Goal: Information Seeking & Learning: Learn about a topic

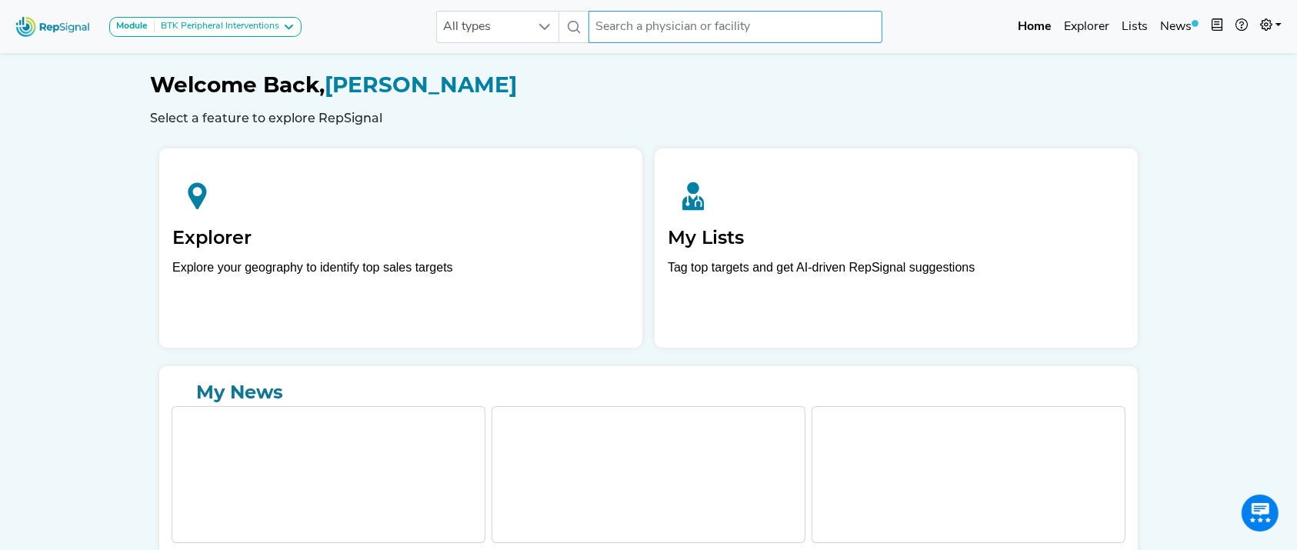
click at [714, 17] on input "text" at bounding box center [735, 27] width 294 height 32
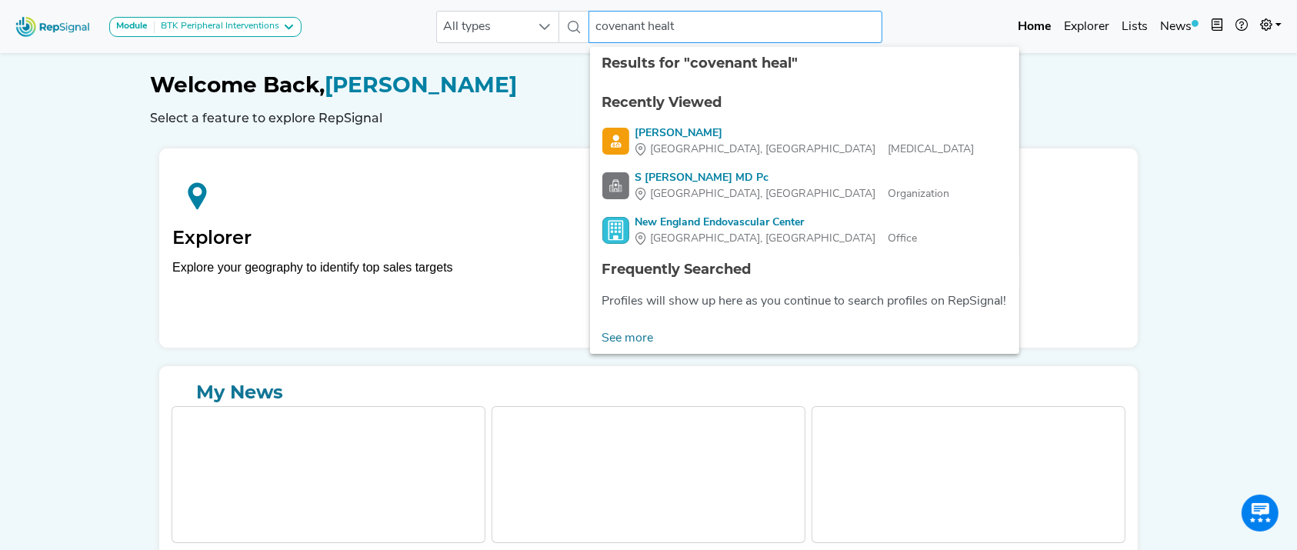
type input "covenant health"
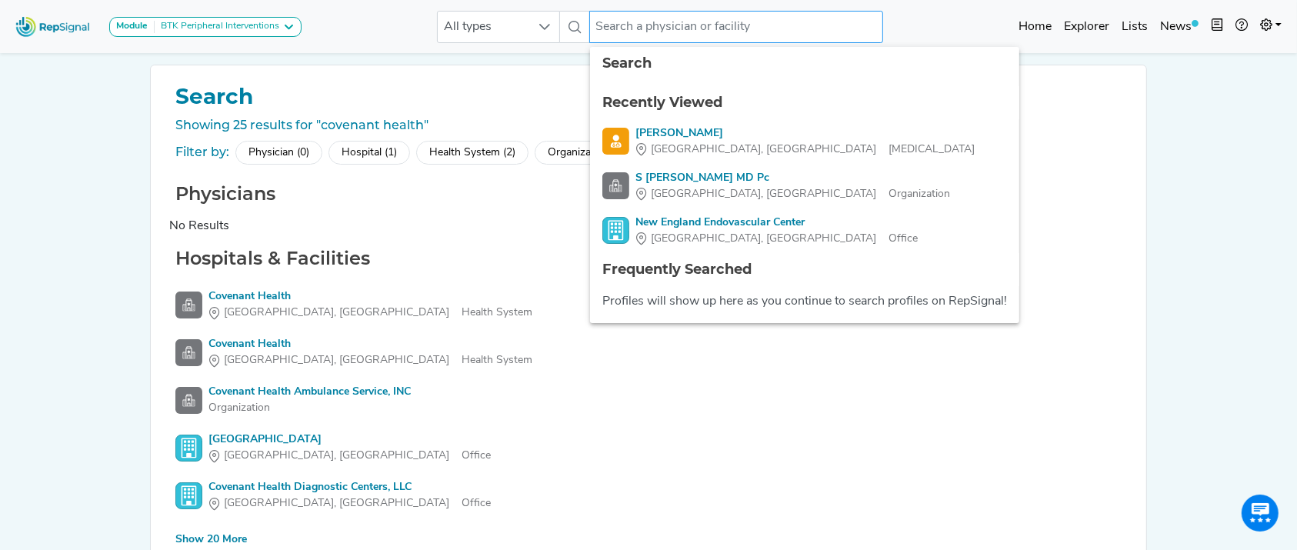
drag, startPoint x: 714, startPoint y: 17, endPoint x: 371, endPoint y: 278, distance: 430.8
click at [371, 278] on div "Module BTK Peripheral Interventions ATK Peripheral Interventions BTK Peripheral…" at bounding box center [648, 317] width 1297 height 635
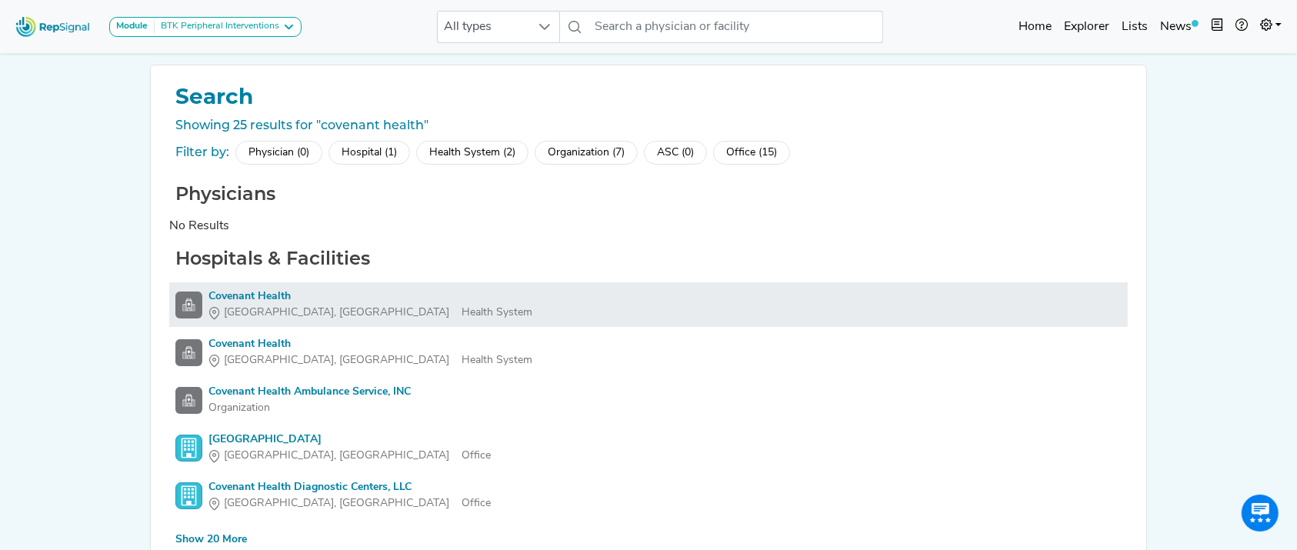
click at [257, 293] on div "Covenant Health" at bounding box center [370, 296] width 324 height 16
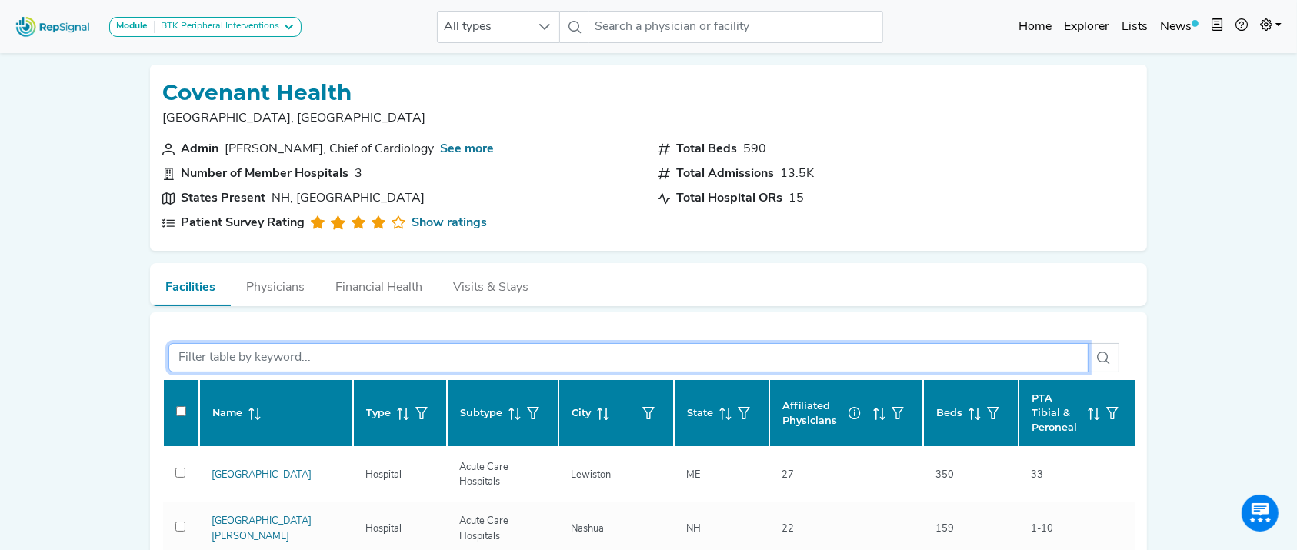
click at [251, 343] on input "text" at bounding box center [628, 357] width 920 height 29
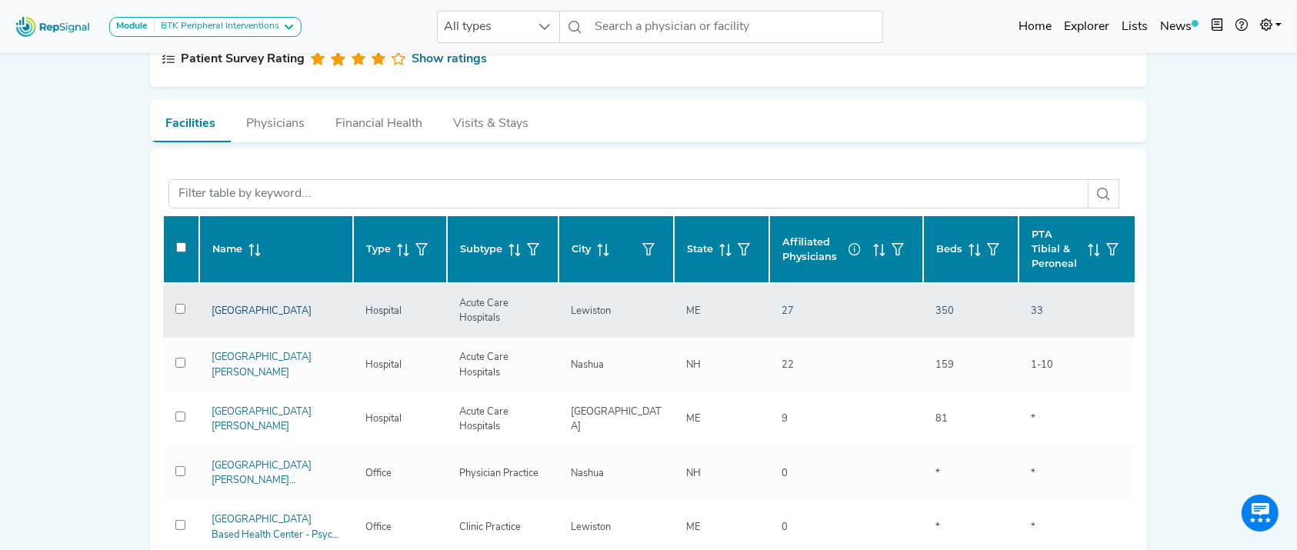
click at [248, 306] on link "[GEOGRAPHIC_DATA]" at bounding box center [261, 311] width 100 height 10
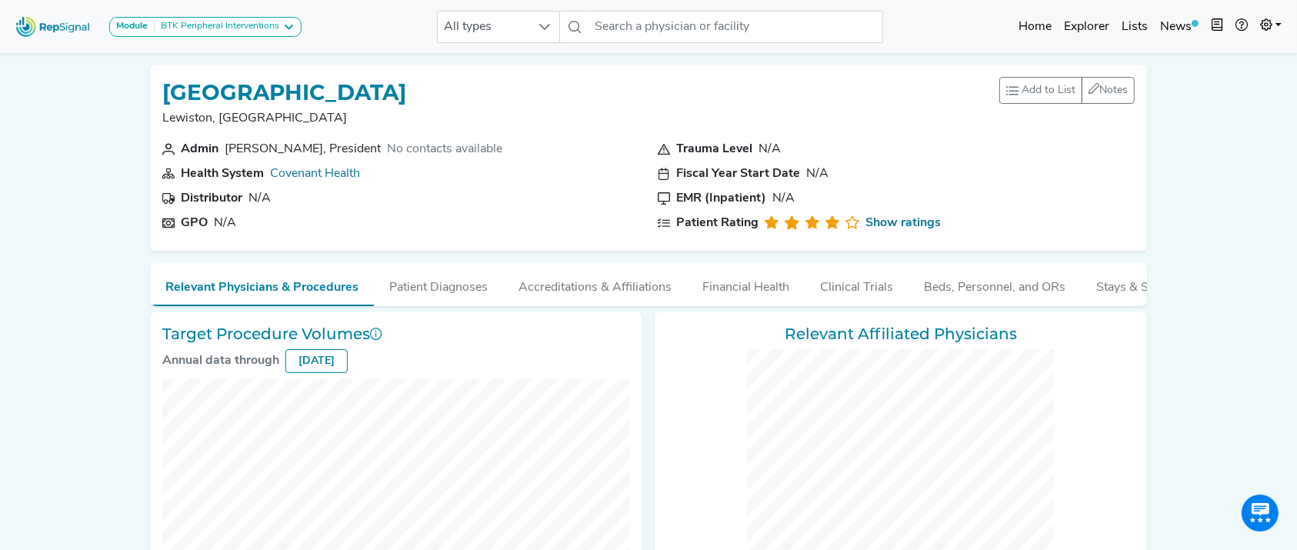
checkbox input "false"
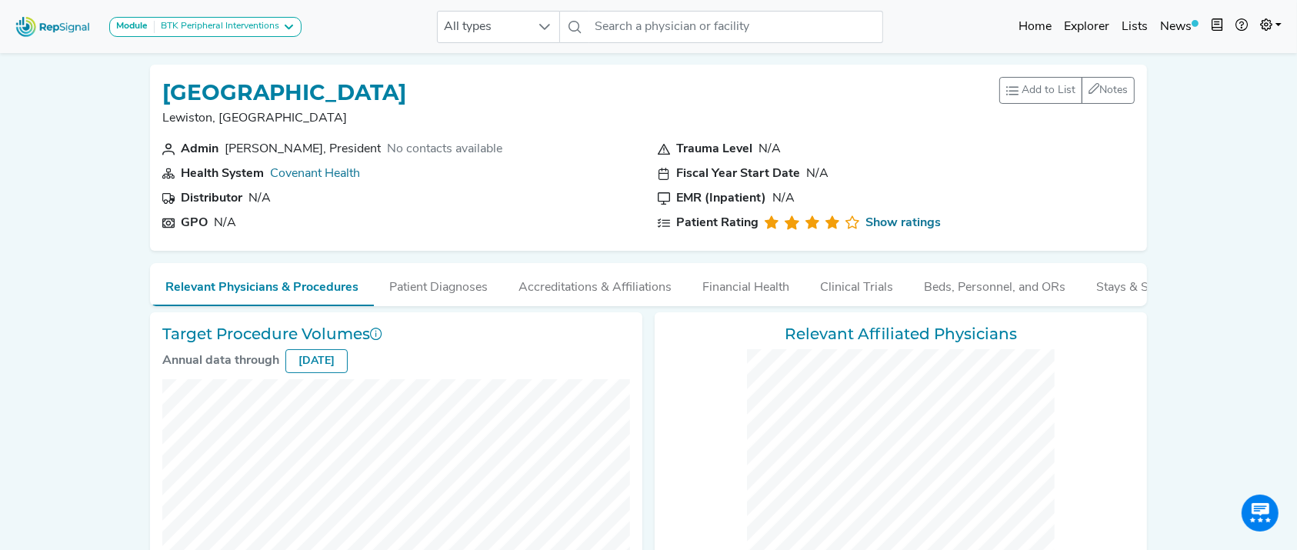
checkbox input "false"
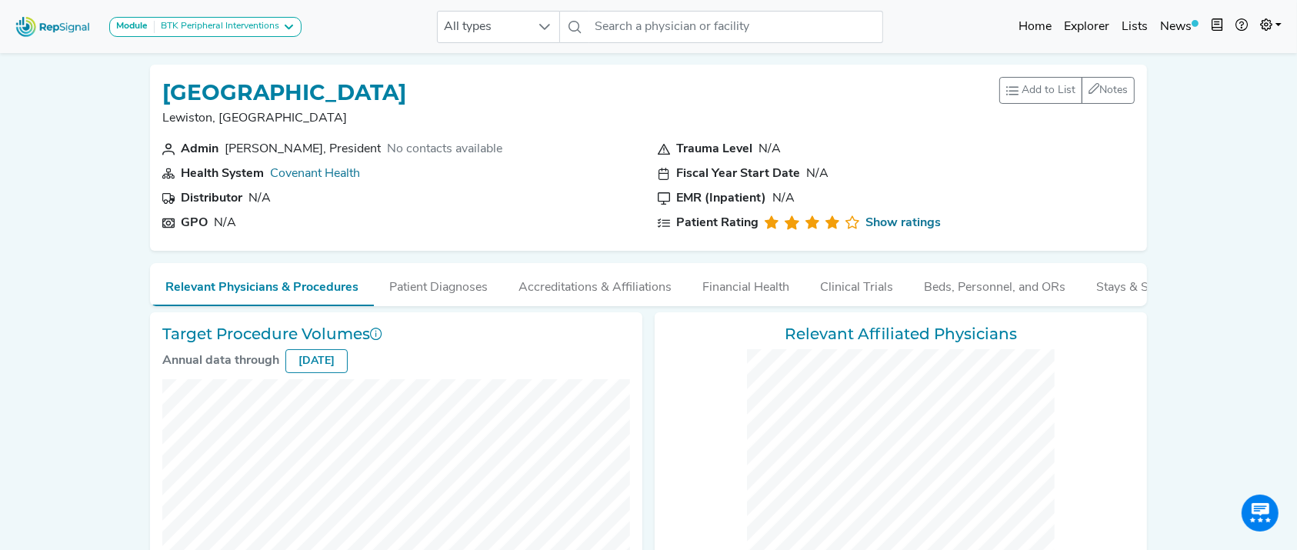
checkbox input "false"
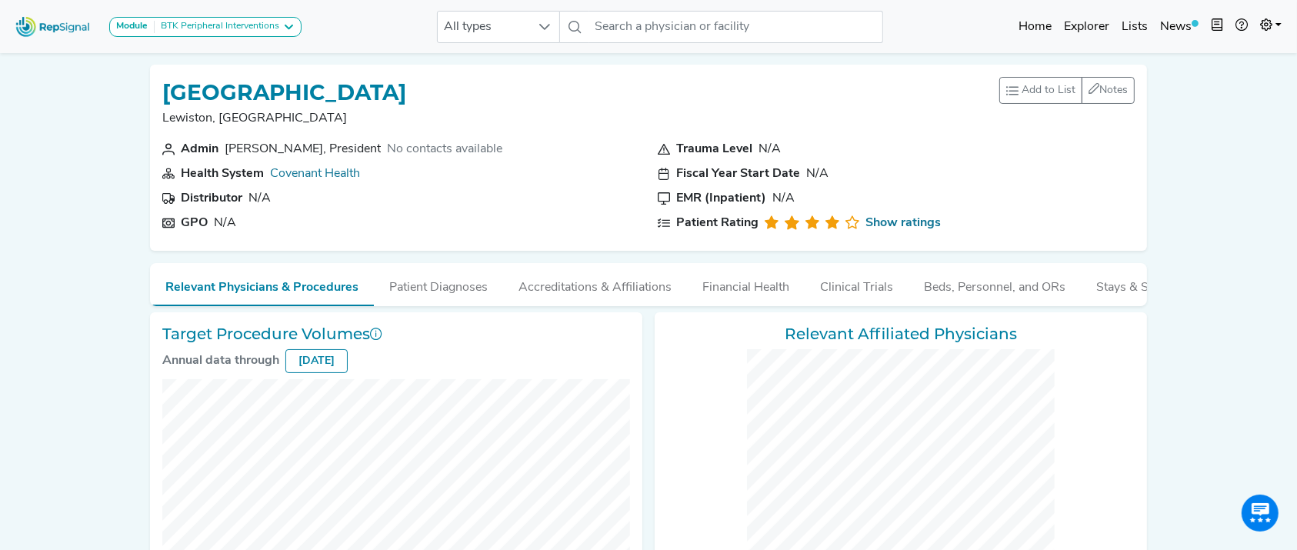
checkbox input "false"
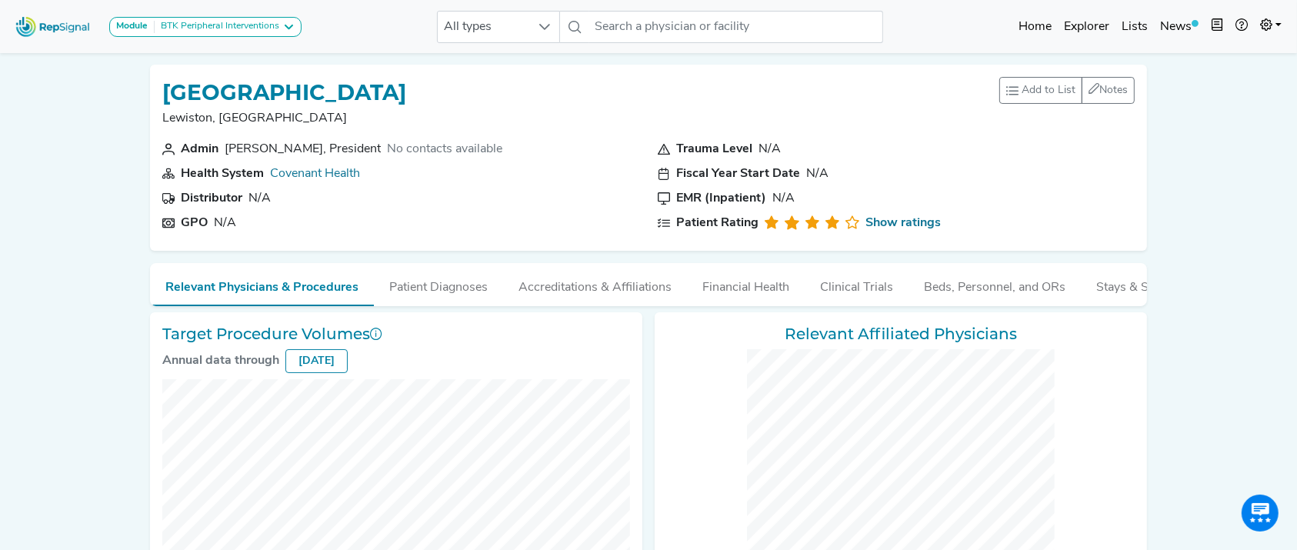
checkbox input "false"
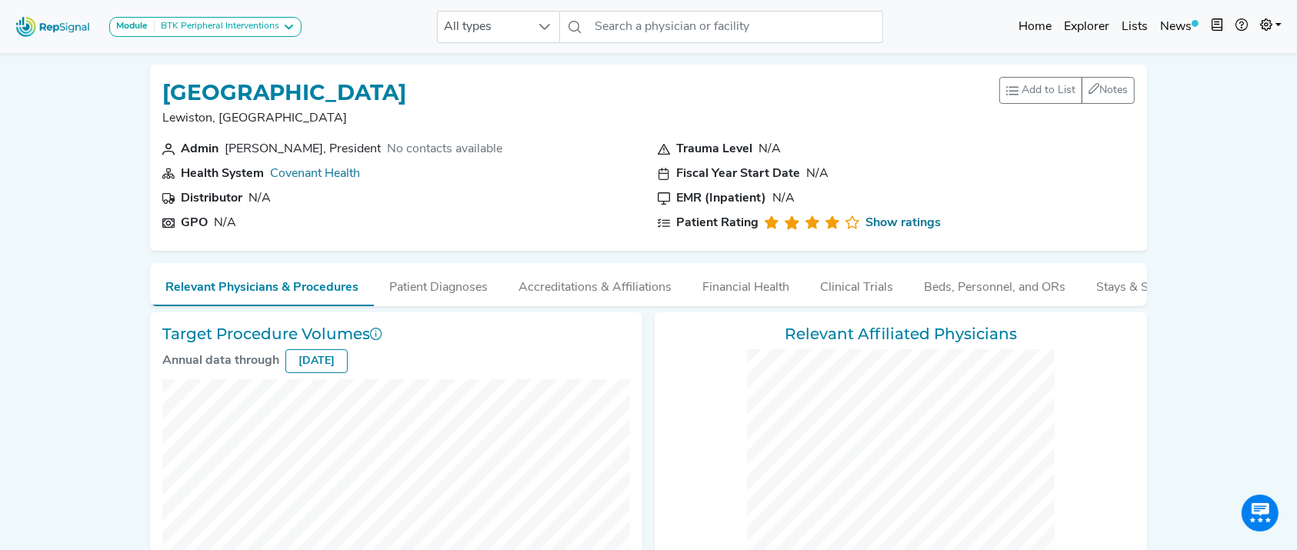
checkbox input "false"
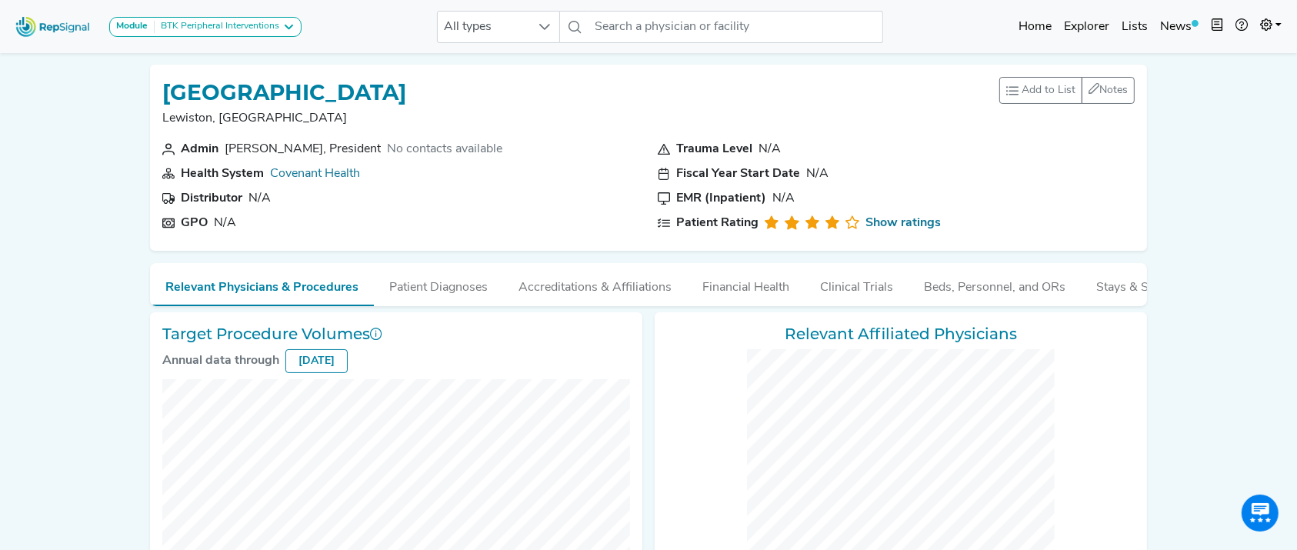
checkbox input "false"
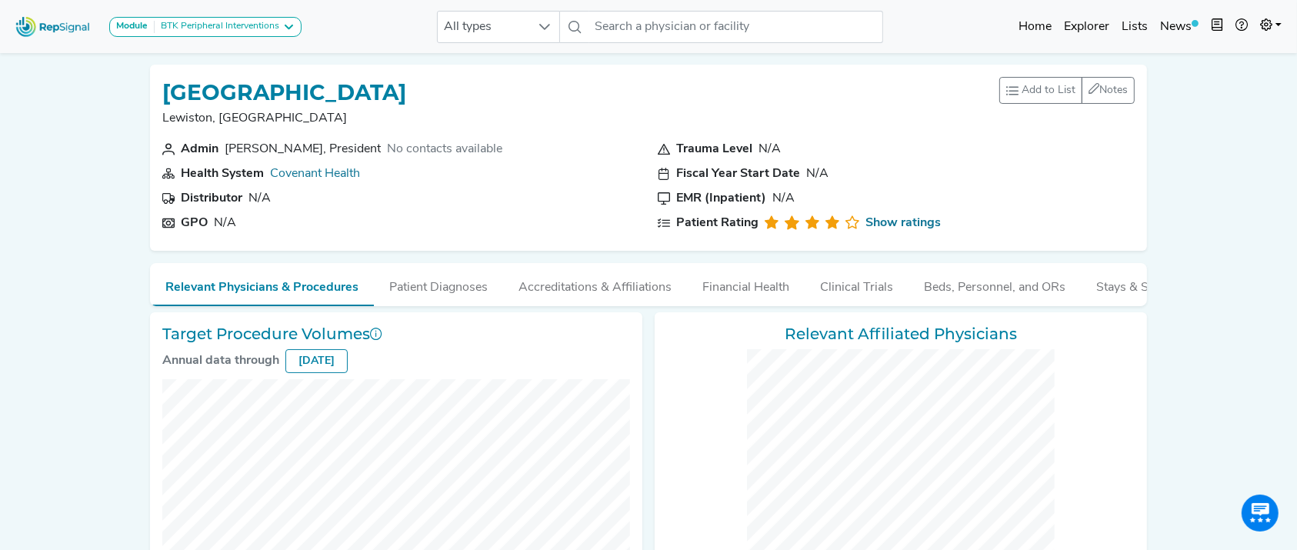
checkbox input "false"
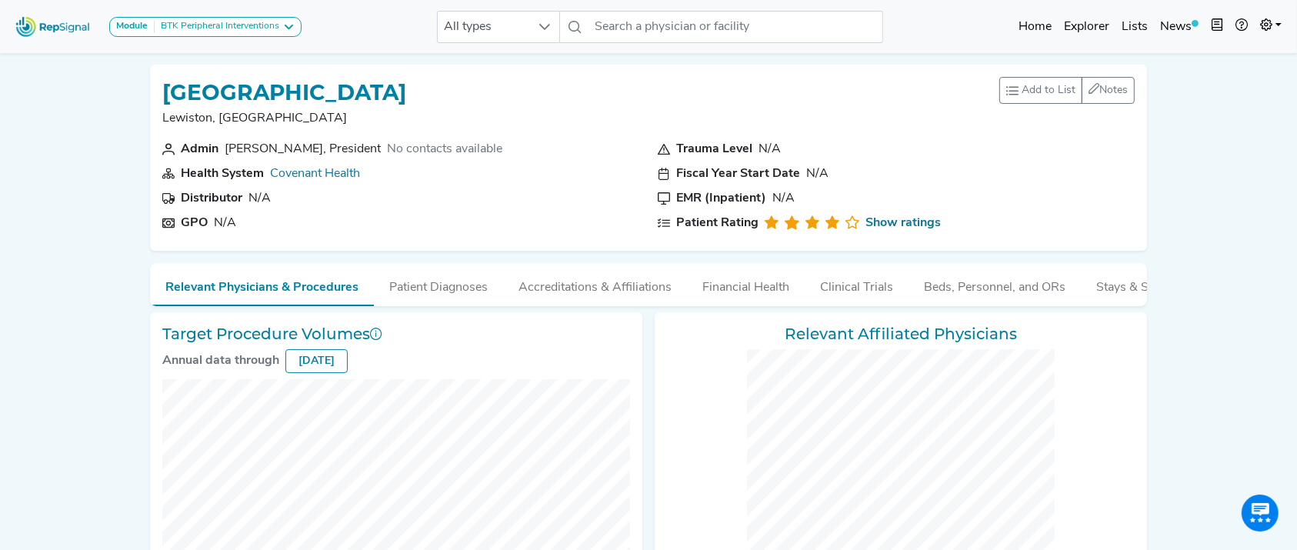
checkbox input "false"
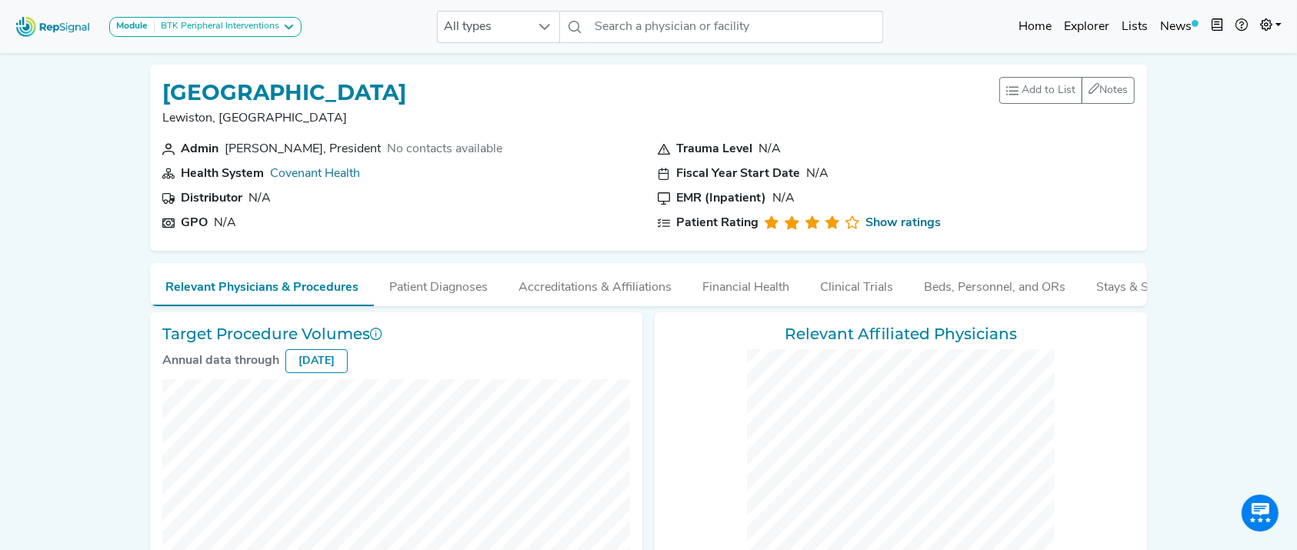
checkbox input "false"
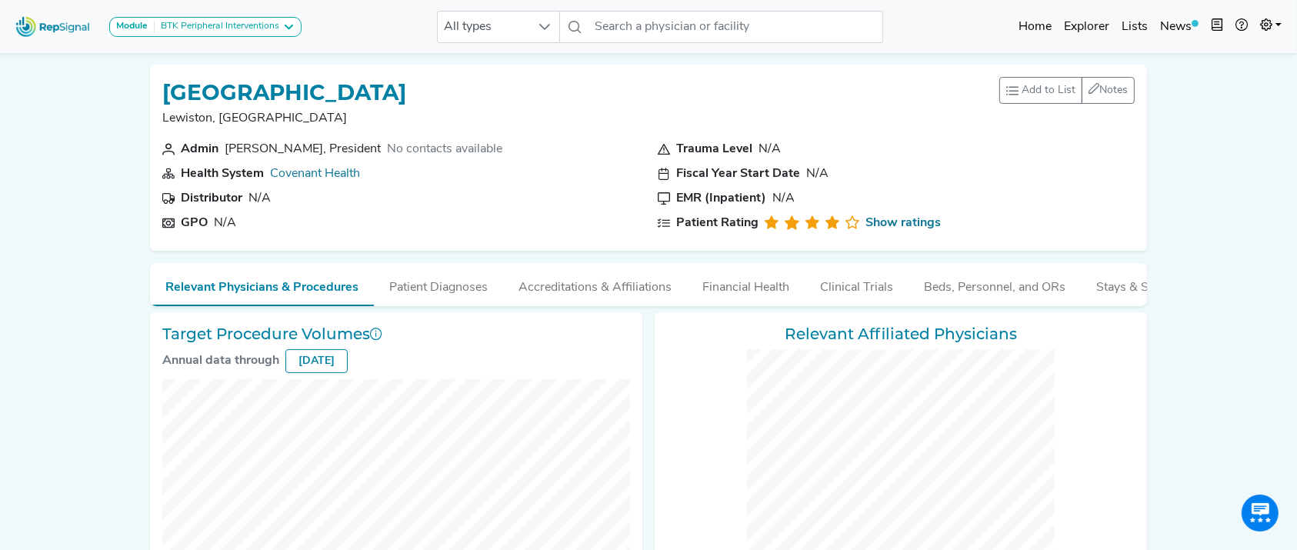
checkbox input "false"
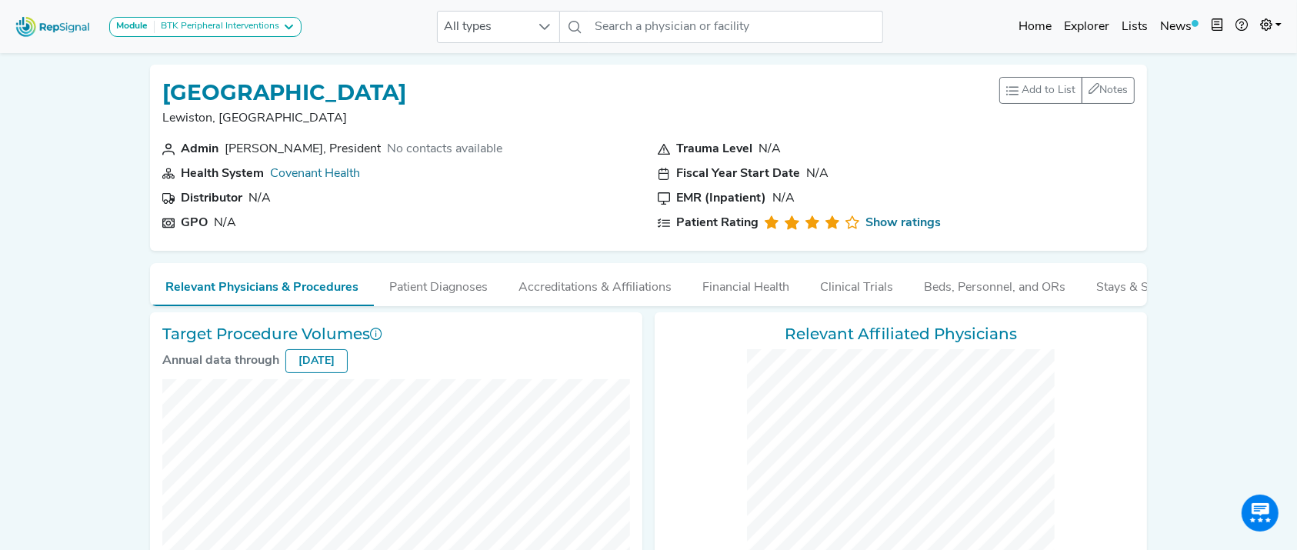
checkbox input "false"
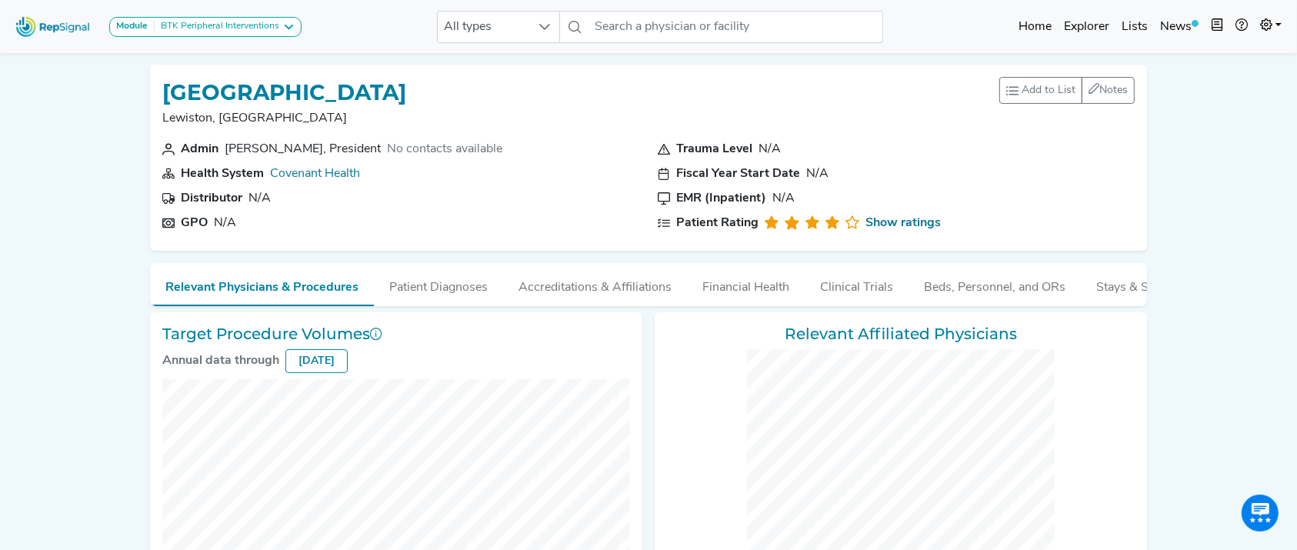
checkbox input "false"
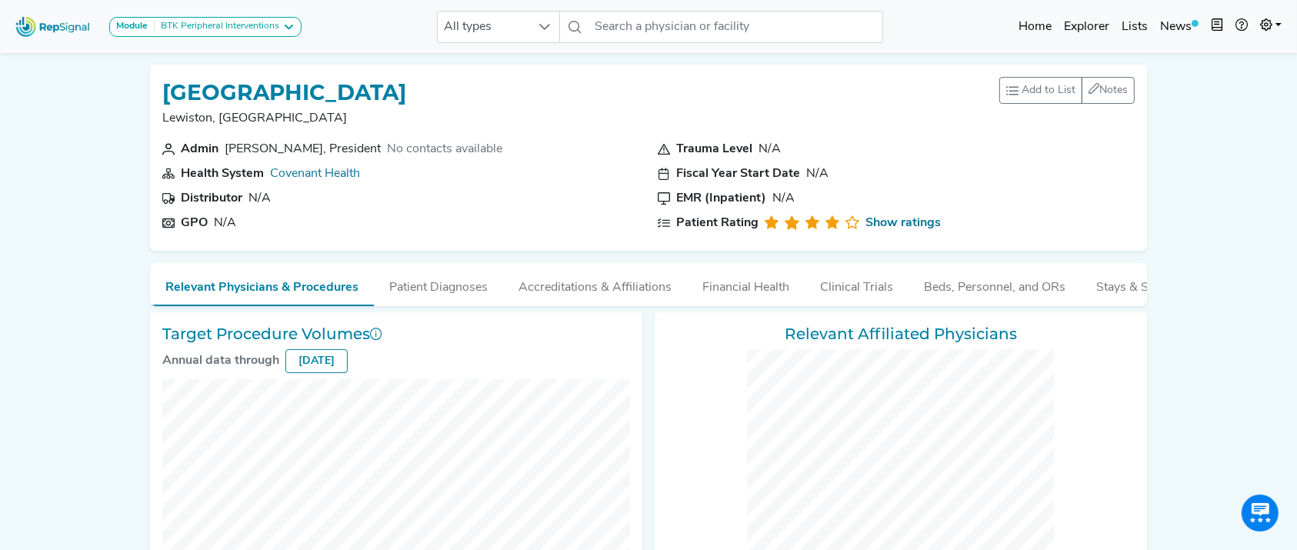
checkbox input "false"
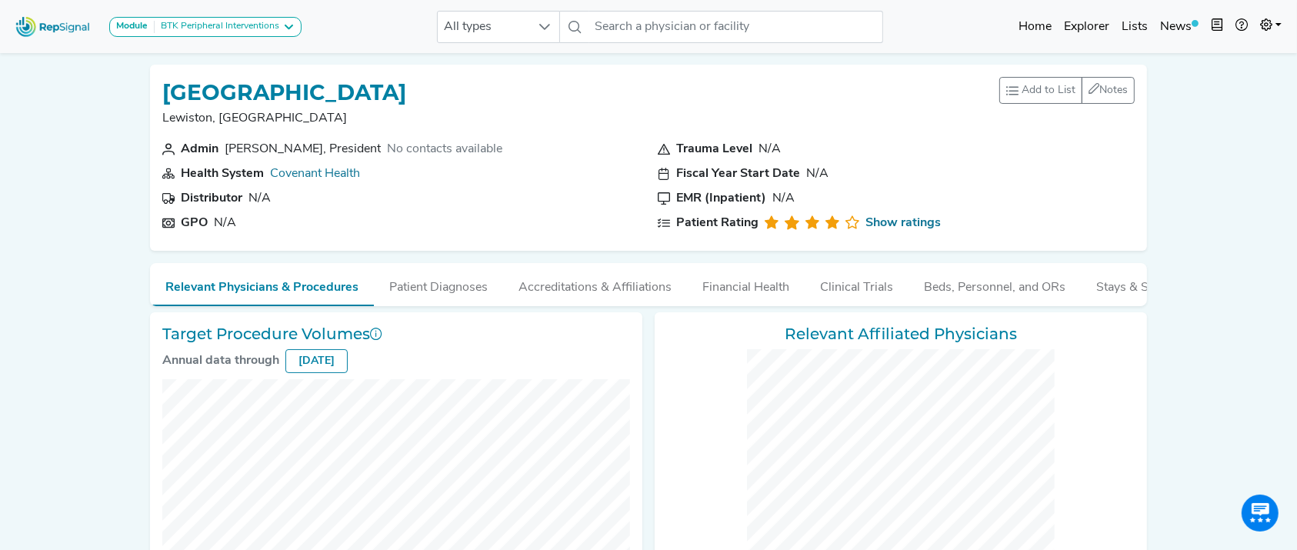
checkbox input "false"
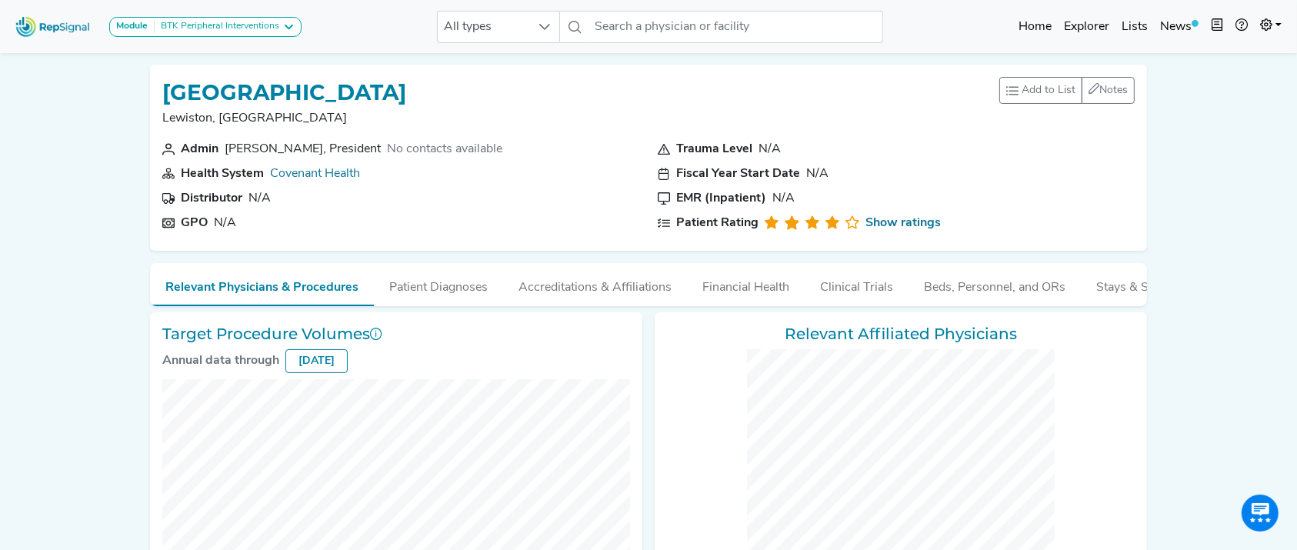
checkbox input "false"
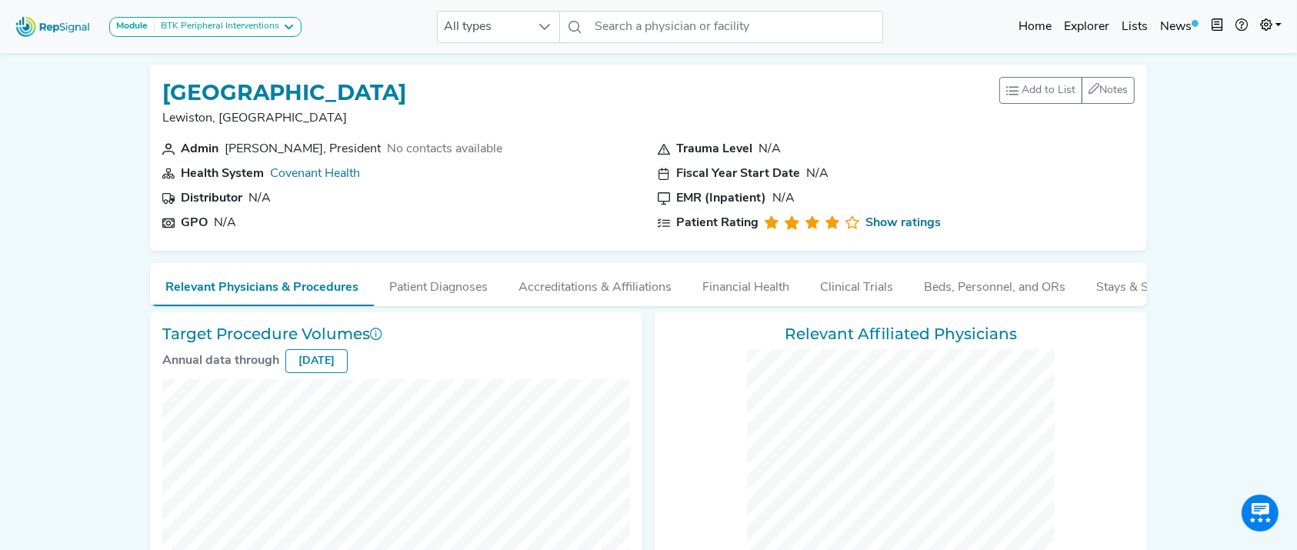
checkbox input "false"
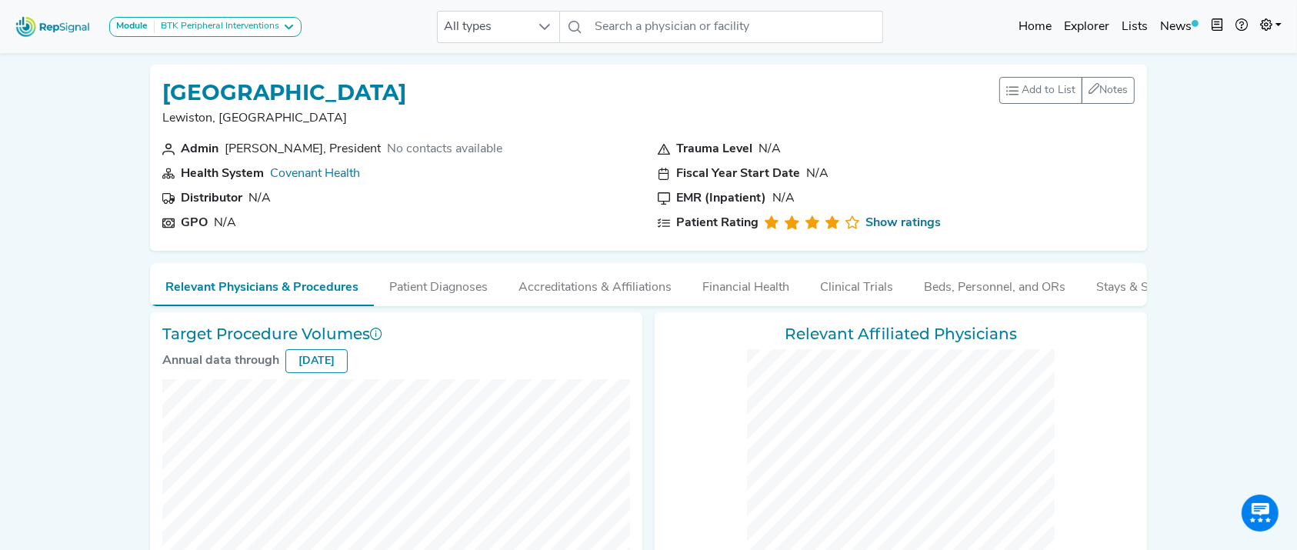
checkbox input "false"
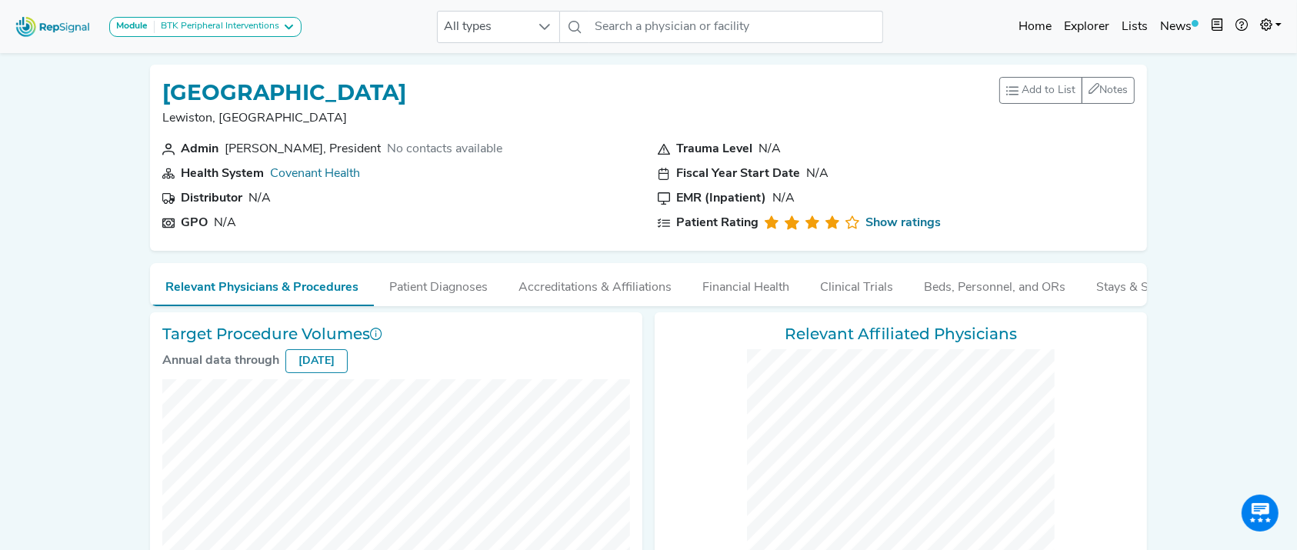
checkbox input "false"
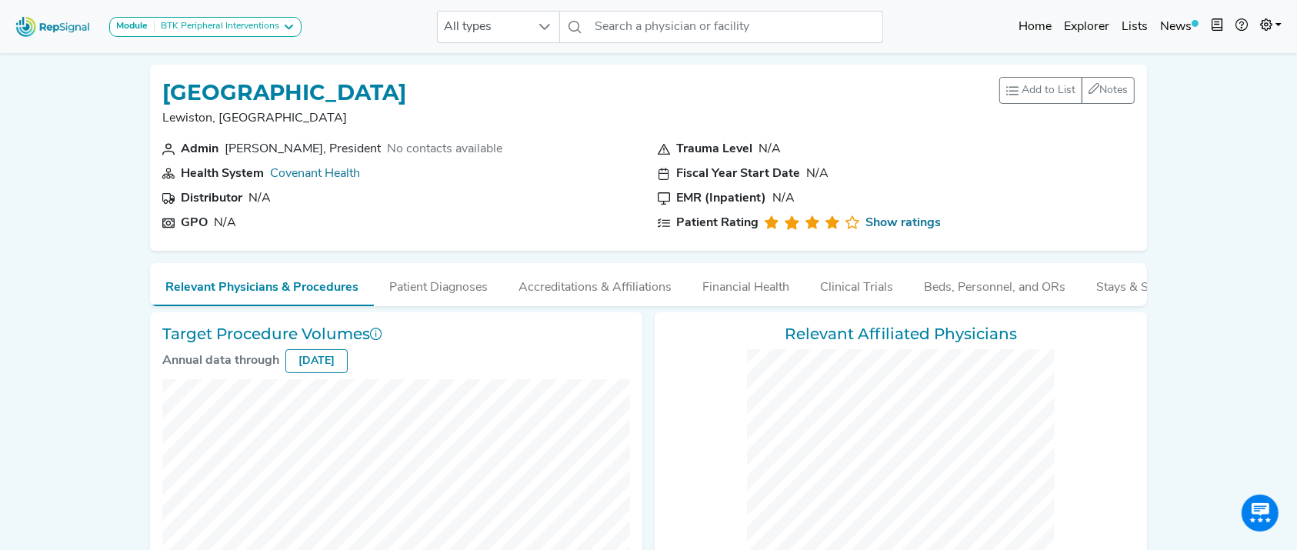
checkbox input "false"
